Goal: Find specific page/section: Find specific page/section

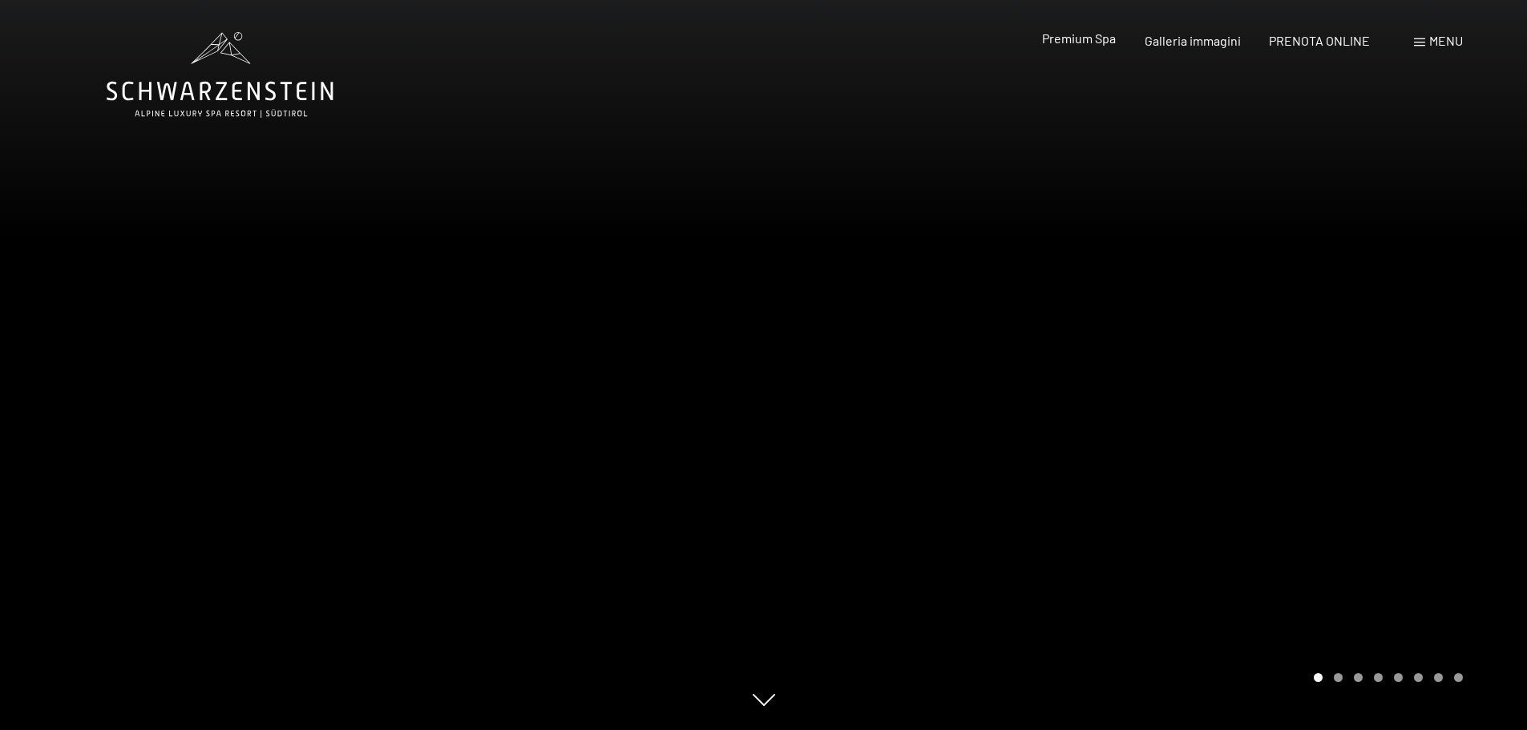
click at [1093, 39] on span "Premium Spa" at bounding box center [1079, 37] width 74 height 15
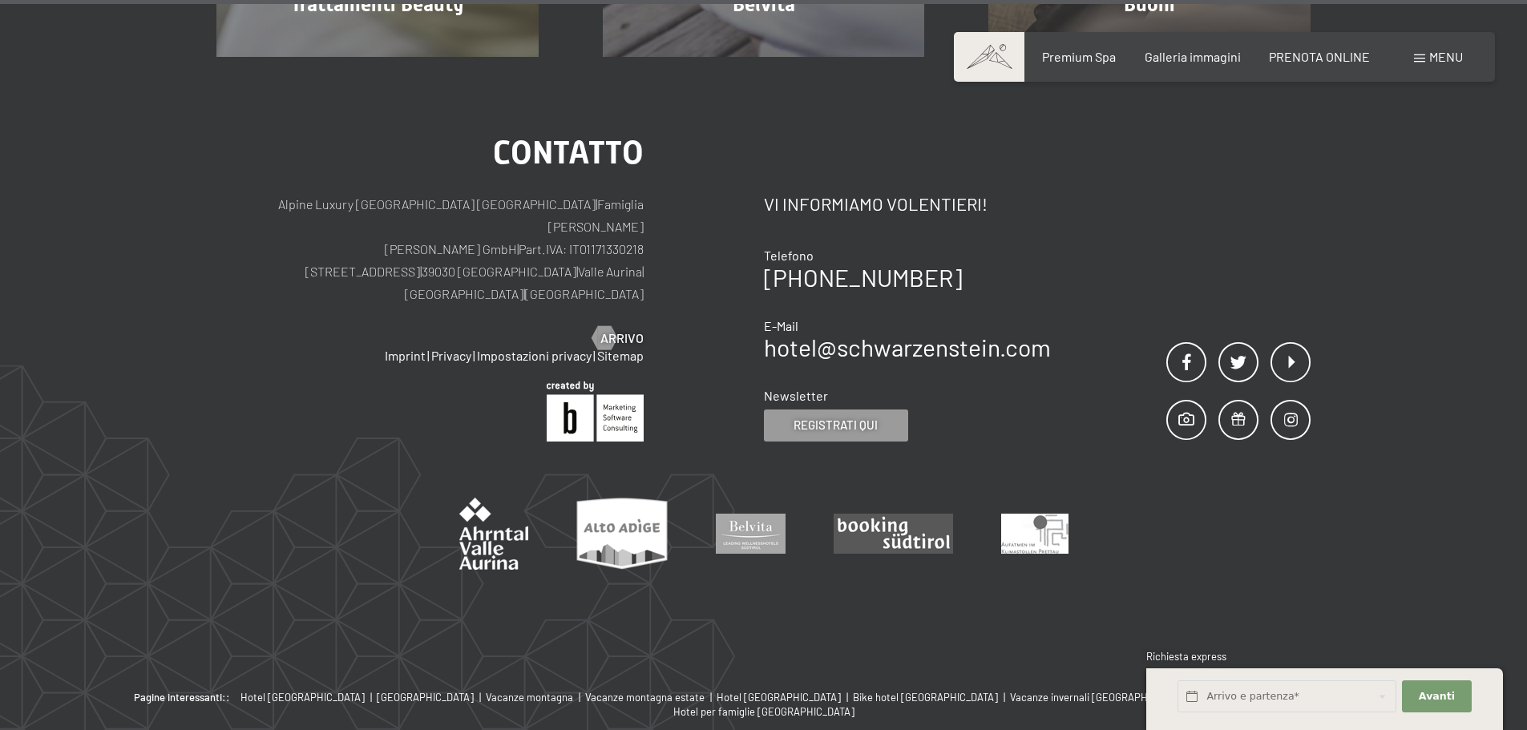
scroll to position [10270, 0]
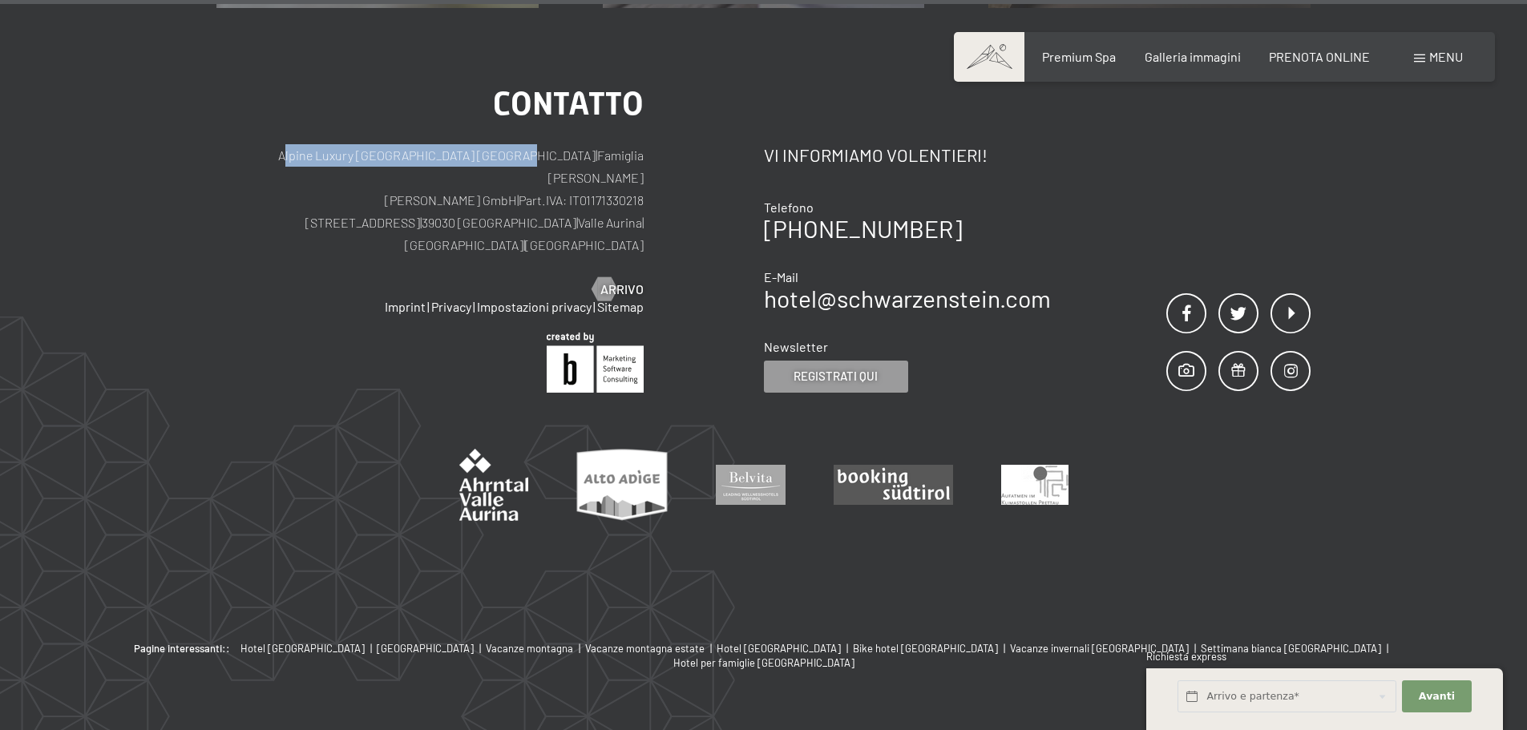
drag, startPoint x: 270, startPoint y: 130, endPoint x: 515, endPoint y: 137, distance: 244.6
click at [515, 144] on p "Alpine Luxury [GEOGRAPHIC_DATA] SCHWARZENSTEIN | Famiglia Zimmerhofer [PERSON_N…" at bounding box center [429, 200] width 427 height 112
copy p "Alpine Luxury [GEOGRAPHIC_DATA] [GEOGRAPHIC_DATA]"
